Goal: Information Seeking & Learning: Learn about a topic

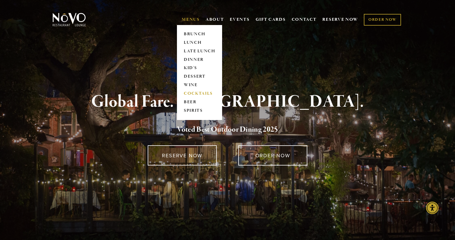
click at [202, 90] on link "COCKTAILS" at bounding box center [200, 93] width 36 height 9
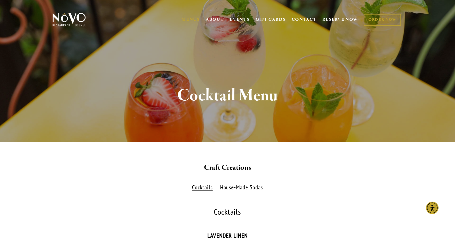
click at [244, 186] on label "House-Made Sodas" at bounding box center [241, 187] width 49 height 8
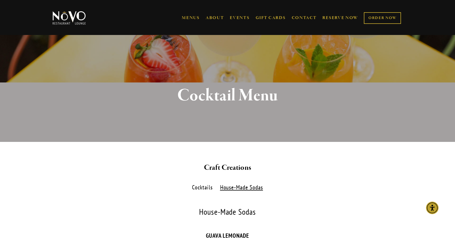
scroll to position [154, 0]
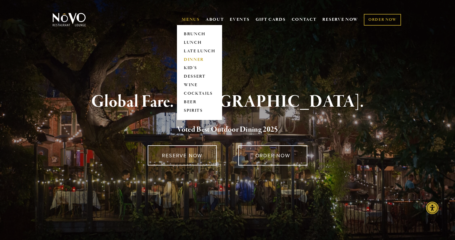
click at [191, 59] on link "DINNER" at bounding box center [200, 59] width 36 height 9
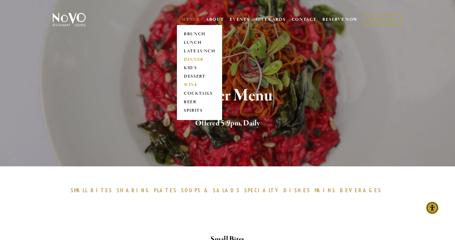
click at [191, 86] on link "WINE" at bounding box center [200, 85] width 36 height 9
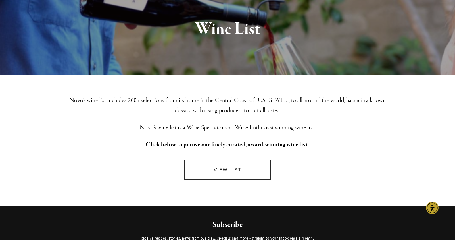
scroll to position [65, 0]
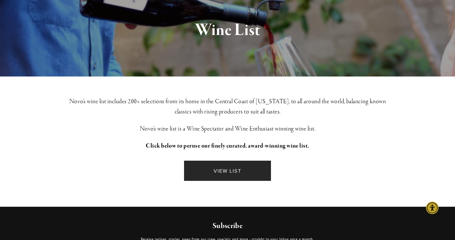
click at [213, 169] on link "VIEW LIST" at bounding box center [227, 171] width 87 height 20
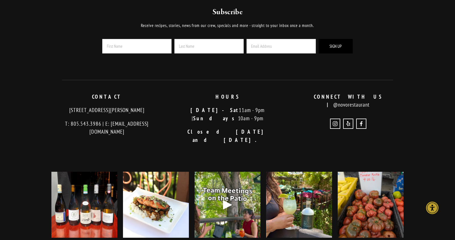
scroll to position [1208, 0]
